Goal: Information Seeking & Learning: Learn about a topic

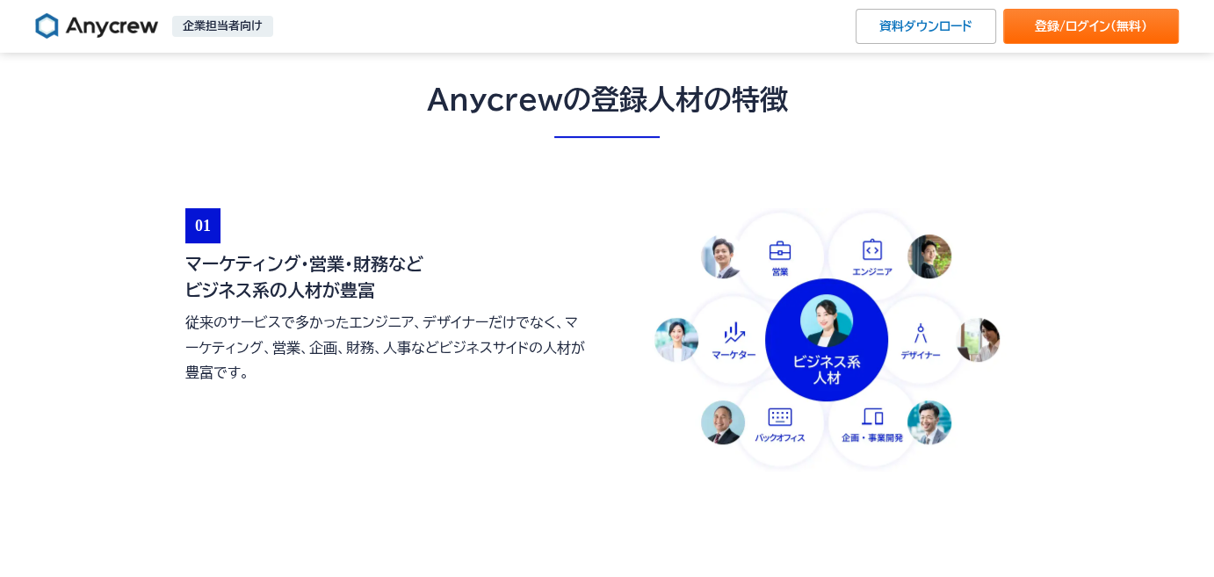
scroll to position [719, 0]
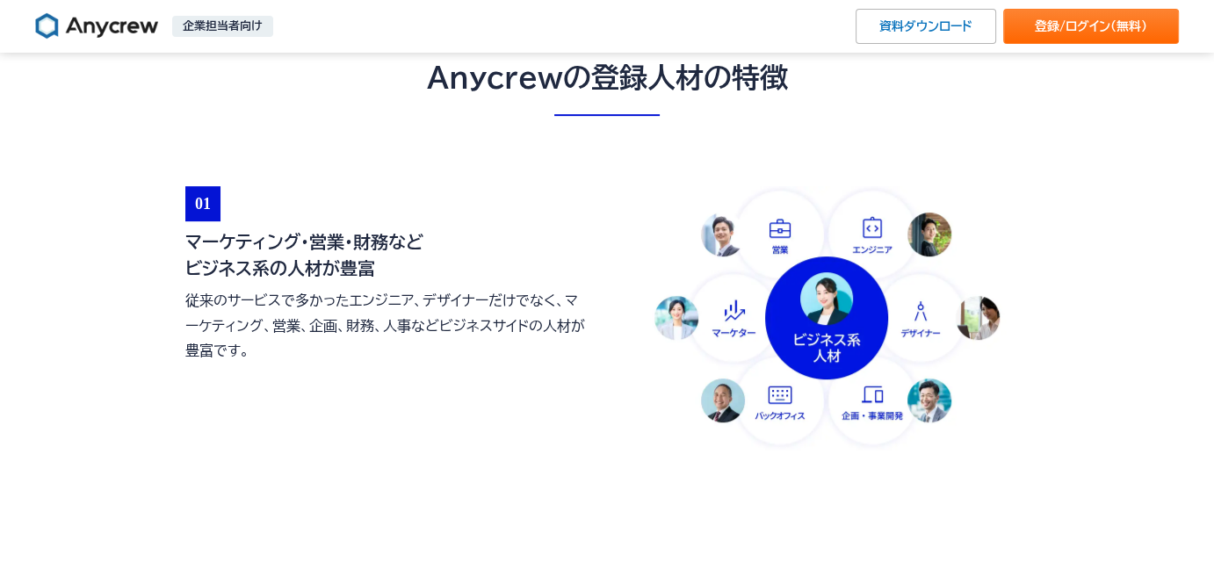
drag, startPoint x: 190, startPoint y: 240, endPoint x: 326, endPoint y: 264, distance: 138.4
click at [326, 264] on h3 "マーケティング・営業・財務など ビジネス系の人材が豊富" at bounding box center [387, 254] width 404 height 53
copy h3 "マーケティング・営業・財務など ビジネス系の人材"
click at [342, 302] on p "従来のサービスで多かったエンジニア、デザイナーだけでなく、マーケティング、営業、企画、財務、人事などビジネスサイドの人材が豊富です。" at bounding box center [387, 326] width 404 height 76
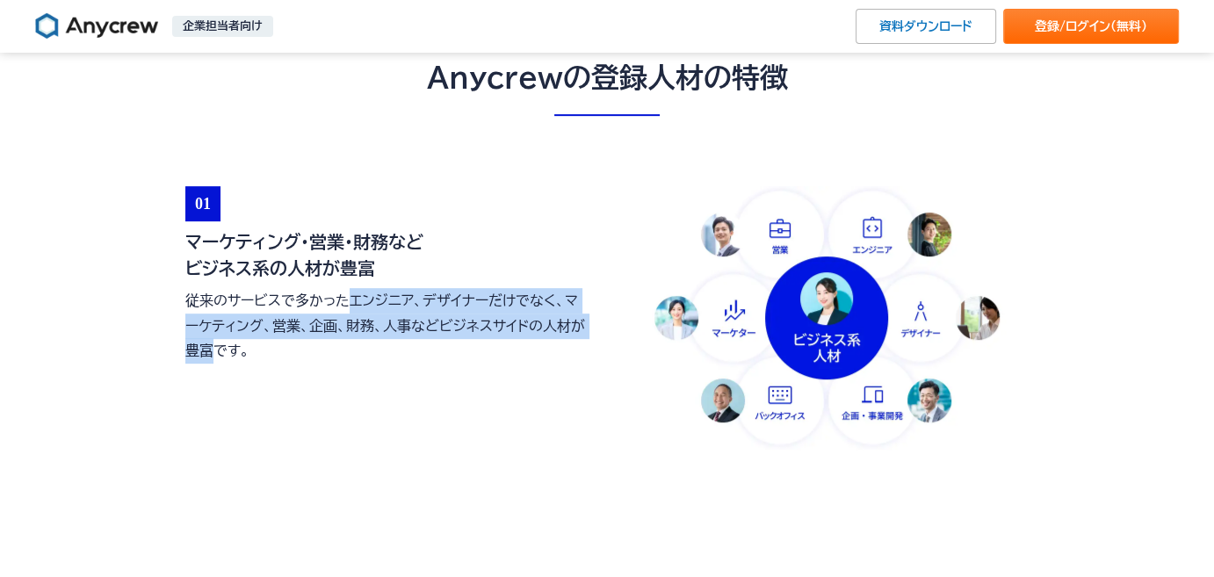
drag, startPoint x: 351, startPoint y: 296, endPoint x: 209, endPoint y: 354, distance: 153.7
click at [211, 349] on p "従来のサービスで多かったエンジニア、デザイナーだけでなく、マーケティング、営業、企画、財務、人事などビジネスサイドの人材が豊富です。" at bounding box center [387, 326] width 404 height 76
copy p "エンジニア、デザイナーだけでなく、マーケティング、営業、企画、財務、人事などビジネスサイドの人材が豊富"
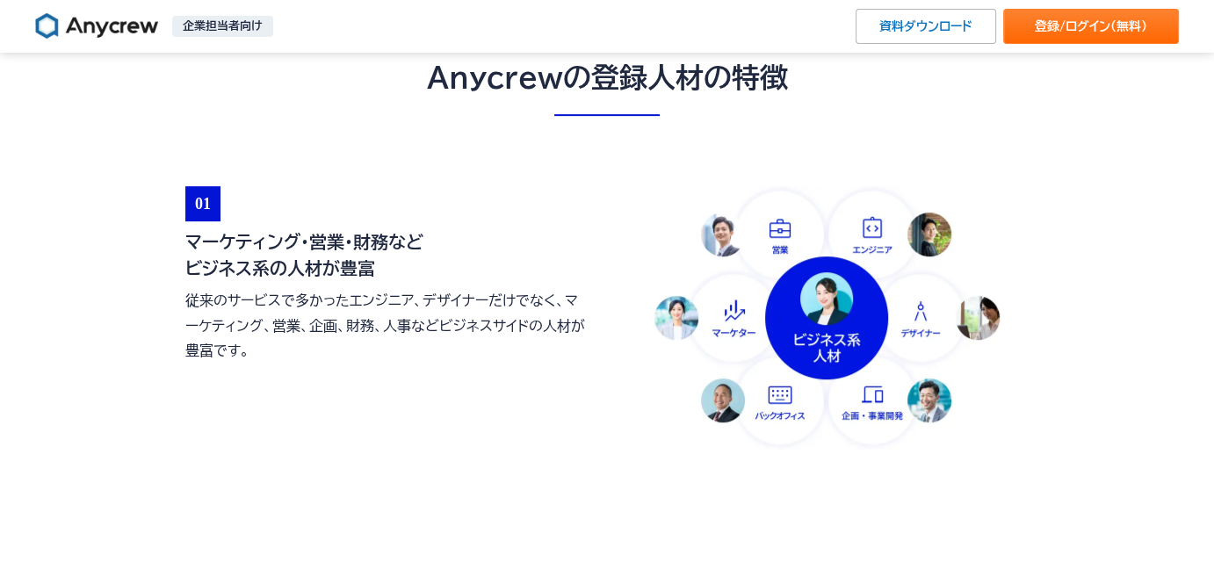
click at [229, 447] on div "01 マーケティング・営業・財務など ビジネス系の人材が豊富 従来のサービスで多かったエンジニア、デザイナーだけでなく、マーケティング、営業、企画、財務、人事…" at bounding box center [606, 318] width 843 height 264
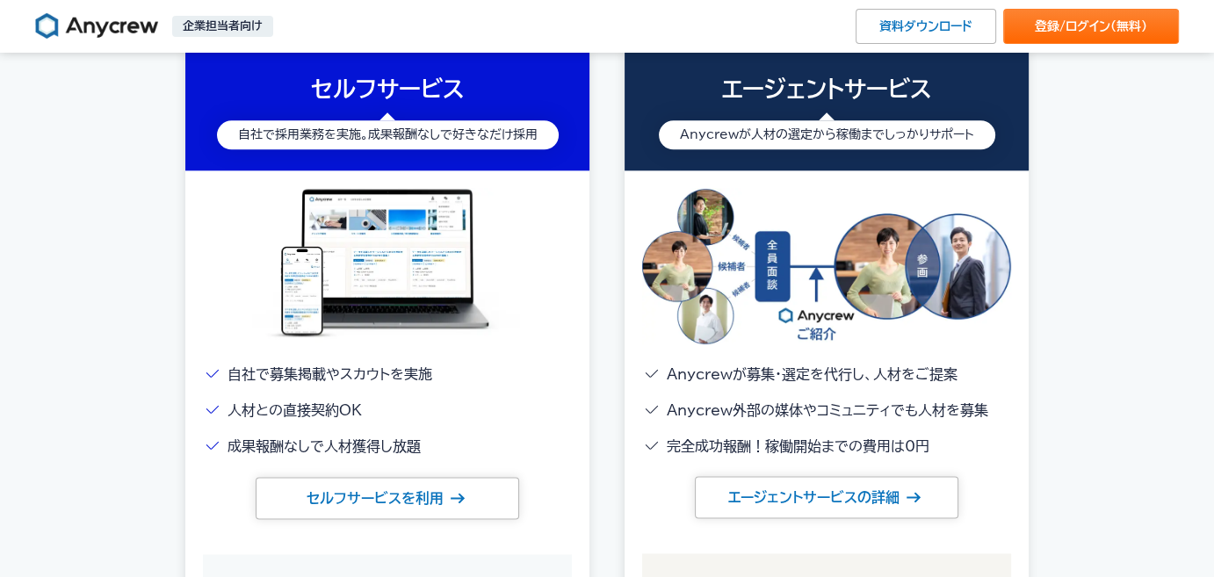
scroll to position [2236, 0]
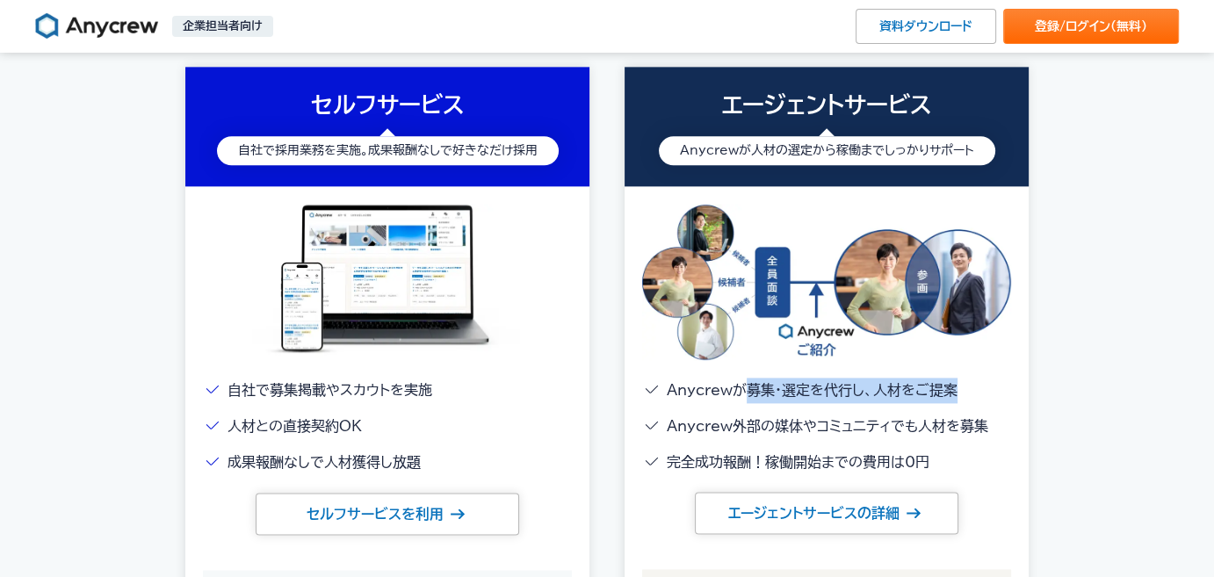
drag, startPoint x: 749, startPoint y: 389, endPoint x: 956, endPoint y: 390, distance: 206.4
click at [956, 390] on li "Anycrewが募集・選定を代行し、人材をご提案" at bounding box center [826, 390] width 369 height 25
copy li "募集・選定を代行し、人材をご提案"
